Goal: Task Accomplishment & Management: Manage account settings

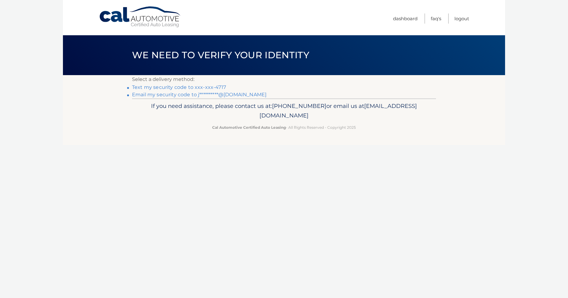
click at [172, 87] on link "Text my security code to xxx-xxx-4717" at bounding box center [179, 87] width 94 height 6
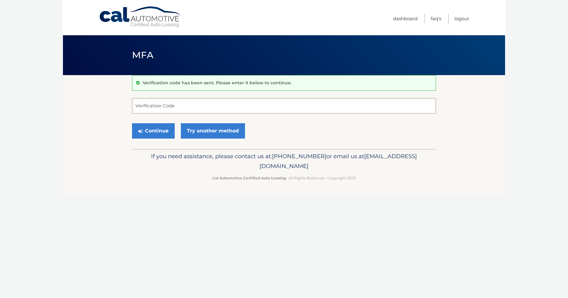
click at [158, 105] on input "Verification Code" at bounding box center [284, 105] width 304 height 15
type input "185859"
click at [155, 126] on button "Continue" at bounding box center [153, 130] width 43 height 15
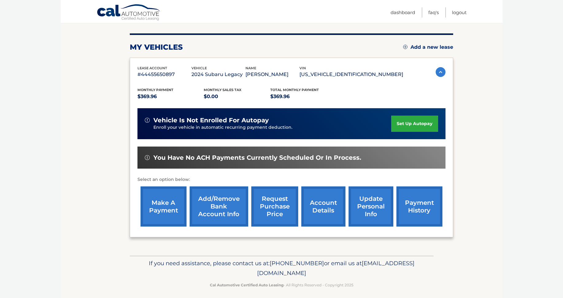
scroll to position [74, 0]
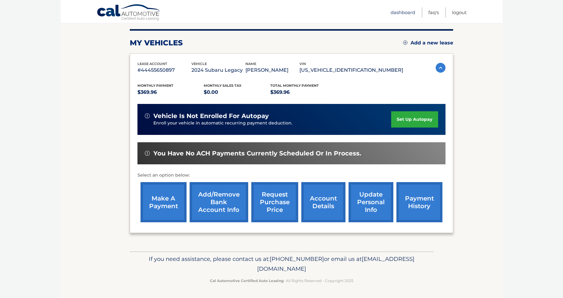
click at [400, 11] on link "Dashboard" at bounding box center [403, 12] width 25 height 10
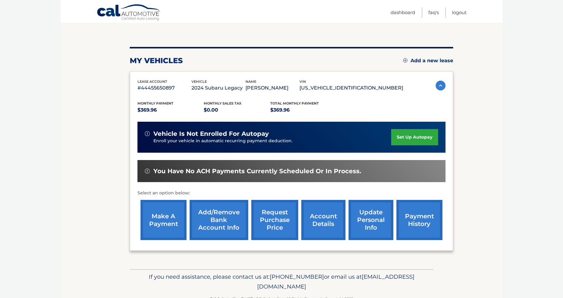
scroll to position [74, 0]
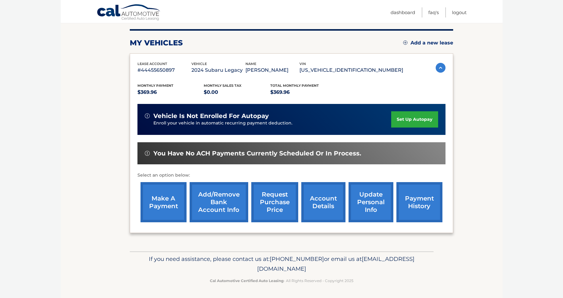
click at [152, 211] on link "make a payment" at bounding box center [164, 202] width 46 height 40
click at [371, 199] on link "update personal info" at bounding box center [371, 202] width 45 height 40
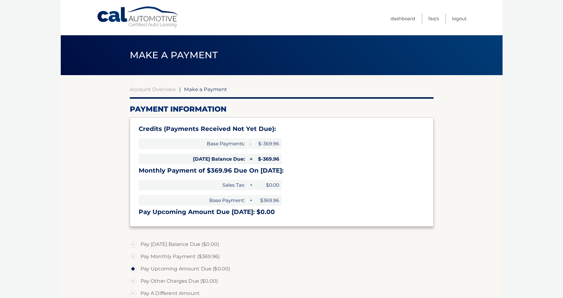
select select "ZGFlZTk4YTItYzM3Yy00YzQyLThjOGItY2Q3ZGYyODQ2ZWUz"
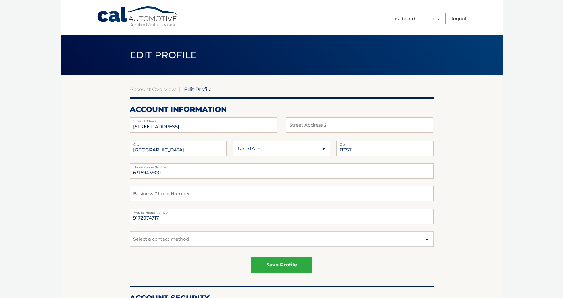
click at [195, 90] on span "Edit Profile" at bounding box center [198, 89] width 28 height 6
click at [399, 18] on link "Dashboard" at bounding box center [403, 19] width 25 height 10
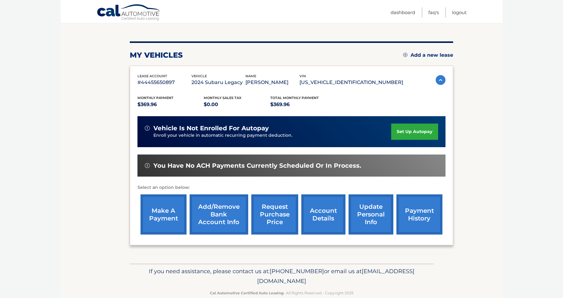
scroll to position [74, 0]
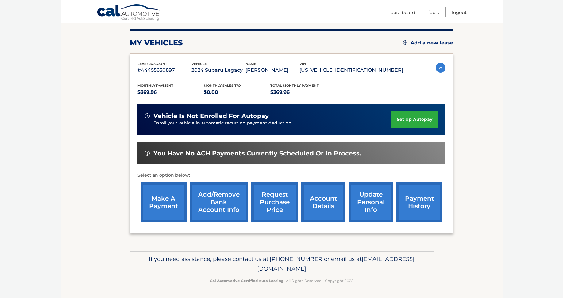
click at [167, 206] on link "make a payment" at bounding box center [164, 202] width 46 height 40
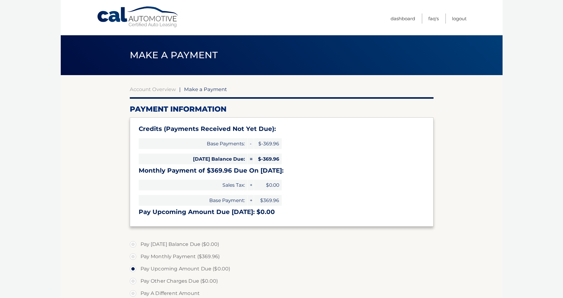
select select "ZGFlZTk4YTItYzM3Yy00YzQyLThjOGItY2Q3ZGYyODQ2ZWUz"
